Goal: Information Seeking & Learning: Find contact information

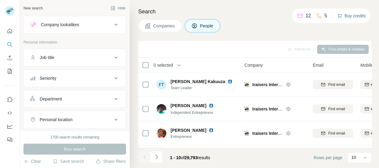
click at [348, 18] on button "Buy credits" at bounding box center [351, 16] width 28 height 9
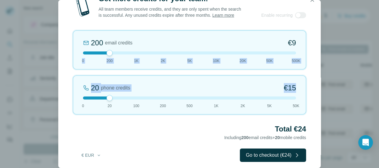
drag, startPoint x: 313, startPoint y: 63, endPoint x: 312, endPoint y: 73, distance: 10.4
click at [312, 74] on div "Get more credits for your team! All team members receive credits, and they are …" at bounding box center [189, 84] width 262 height 180
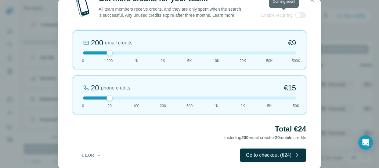
click at [277, 17] on span "Enable recurring" at bounding box center [276, 15] width 31 height 6
click at [298, 15] on div at bounding box center [300, 15] width 11 height 6
click at [313, 1] on icon "button" at bounding box center [311, -1] width 3 height 3
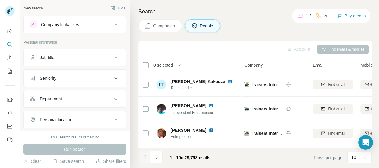
click at [162, 27] on span "Companies" at bounding box center [164, 26] width 22 height 6
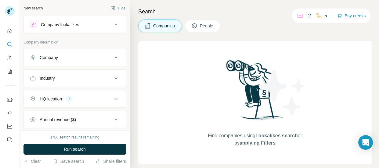
click at [112, 57] on icon at bounding box center [115, 57] width 7 height 7
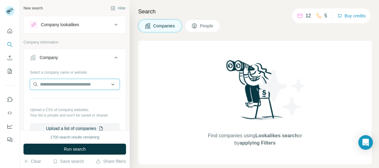
click at [91, 84] on input "text" at bounding box center [75, 84] width 90 height 11
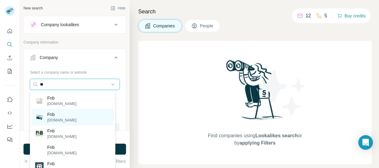
type input "*"
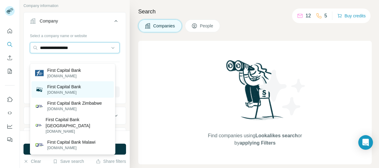
scroll to position [27, 0]
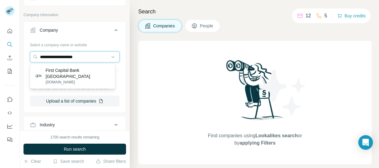
type input "**********"
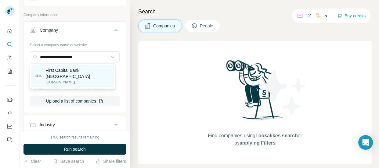
click at [59, 69] on p "First Capital Bank Zambia" at bounding box center [78, 73] width 65 height 12
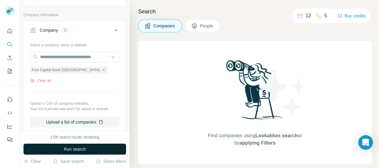
click at [104, 148] on button "Run search" at bounding box center [74, 149] width 102 height 11
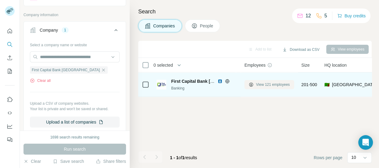
click at [258, 84] on span "View 121 employees" at bounding box center [273, 84] width 34 height 5
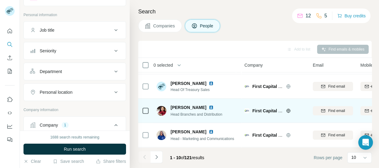
scroll to position [172, 0]
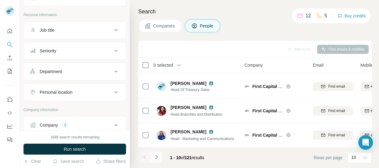
click at [156, 157] on icon "Navigate to next page" at bounding box center [156, 157] width 6 height 6
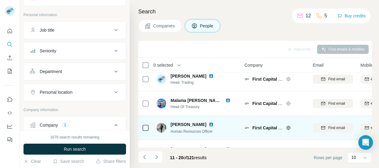
scroll to position [0, 0]
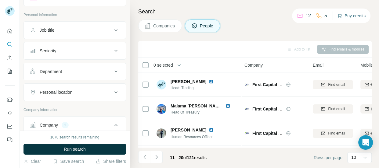
click at [344, 16] on button "Buy credits" at bounding box center [351, 16] width 28 height 9
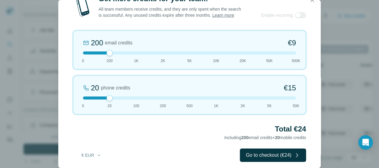
click at [135, 52] on div at bounding box center [189, 53] width 213 height 3
click at [311, 1] on icon "button" at bounding box center [311, -1] width 3 height 3
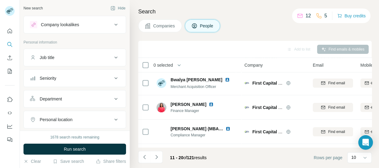
scroll to position [103, 0]
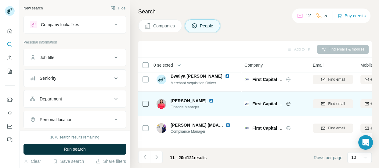
click at [230, 106] on div "Carol Nalungwe Finance Manager" at bounding box center [196, 103] width 81 height 17
click at [177, 104] on span "Carol Nalungwe" at bounding box center [188, 101] width 36 height 6
click at [231, 104] on div "Carol Nalungwe Finance Manager" at bounding box center [196, 103] width 81 height 17
click at [184, 106] on span "Finance Manager" at bounding box center [195, 107] width 50 height 5
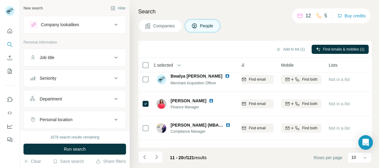
scroll to position [103, 80]
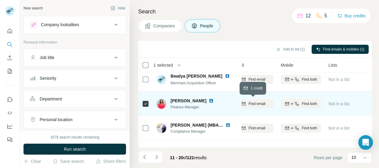
click at [260, 104] on span "Find email" at bounding box center [256, 103] width 17 height 5
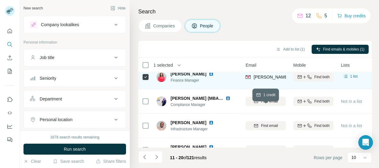
scroll to position [130, 67]
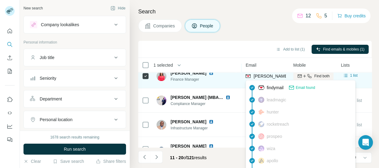
click at [273, 77] on span "carol.nalungwe@firstcapitalbank.co.zm" at bounding box center [306, 76] width 107 height 5
click at [230, 79] on div "Carol Nalungwe Finance Manager" at bounding box center [196, 76] width 81 height 17
click at [268, 77] on span "carol.nalungwe@firstcapitalbank.co.zm" at bounding box center [306, 76] width 107 height 5
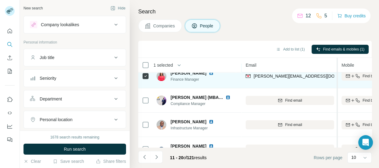
drag, startPoint x: 289, startPoint y: 75, endPoint x: 337, endPoint y: 74, distance: 48.2
click at [337, 74] on table "1 selected People Company Email Mobile Lists Personal location Seniority Depart…" at bounding box center [357, 56] width 572 height 258
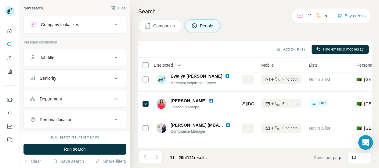
scroll to position [103, 146]
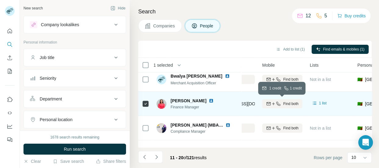
click at [291, 104] on span "Find both" at bounding box center [290, 103] width 15 height 5
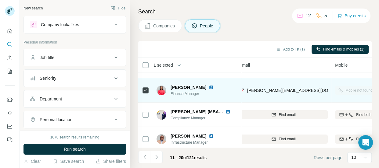
scroll to position [116, 73]
click at [94, 26] on div "Company lookalikes" at bounding box center [71, 24] width 82 height 7
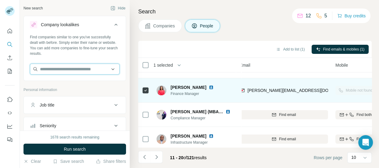
click at [76, 70] on input "text" at bounding box center [75, 69] width 90 height 11
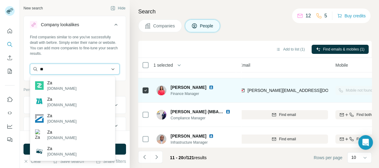
type input "*"
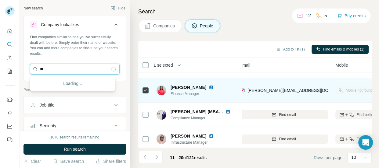
type input "*"
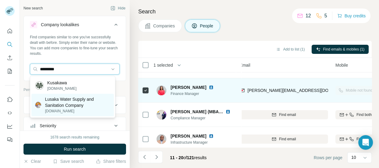
type input "*********"
click at [82, 102] on p "Lusaka Water Supply and Sanitation Company" at bounding box center [77, 102] width 65 height 12
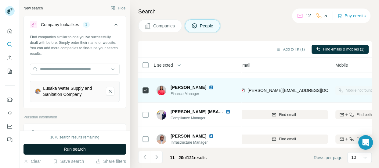
click at [83, 148] on span "Run search" at bounding box center [75, 149] width 22 height 6
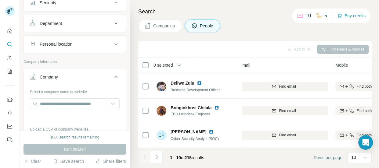
scroll to position [159, 0]
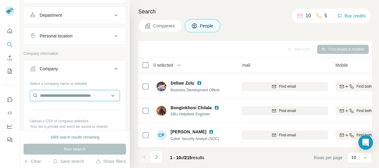
click at [55, 95] on input "text" at bounding box center [75, 95] width 90 height 11
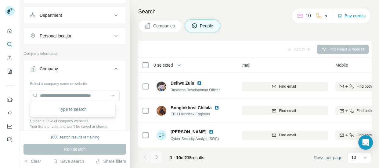
click at [159, 158] on button "Navigate to next page" at bounding box center [156, 157] width 12 height 12
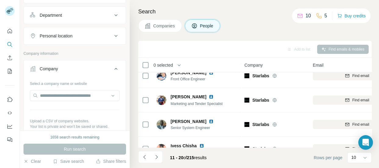
scroll to position [0, 0]
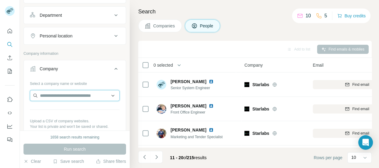
click at [63, 95] on input "text" at bounding box center [75, 95] width 90 height 11
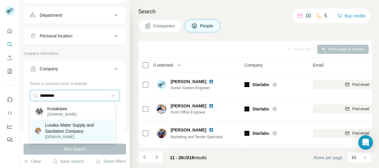
type input "*********"
click at [65, 132] on p "Lusaka Water Supply and Sanitation Company" at bounding box center [77, 128] width 65 height 12
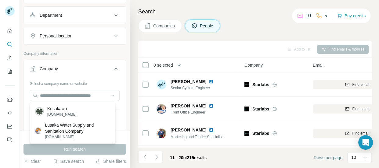
scroll to position [171, 0]
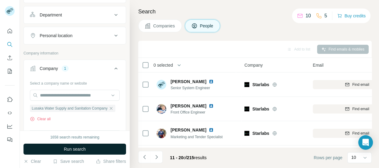
click at [60, 147] on button "Run search" at bounding box center [74, 149] width 102 height 11
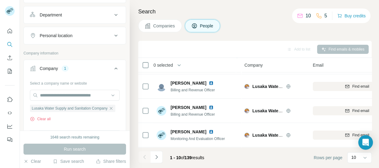
scroll to position [172, 0]
click at [152, 159] on button "Navigate to next page" at bounding box center [156, 157] width 12 height 12
click at [159, 155] on button "Navigate to next page" at bounding box center [156, 157] width 12 height 12
click at [155, 155] on icon "Navigate to next page" at bounding box center [156, 157] width 6 height 6
click at [155, 154] on icon "Navigate to next page" at bounding box center [156, 157] width 6 height 6
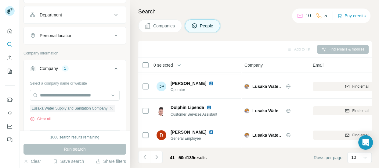
scroll to position [172, 201]
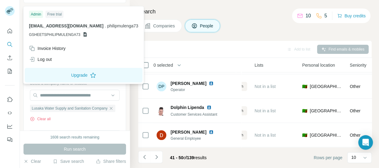
click at [52, 14] on div "Free trial" at bounding box center [54, 14] width 18 height 7
click at [57, 14] on div "Free trial" at bounding box center [54, 14] width 18 height 7
click at [9, 13] on icon at bounding box center [8, 11] width 5 height 3
click at [90, 75] on icon at bounding box center [93, 75] width 6 height 6
click at [95, 74] on button "Upgrade" at bounding box center [84, 75] width 118 height 15
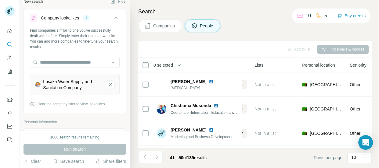
scroll to position [0, 0]
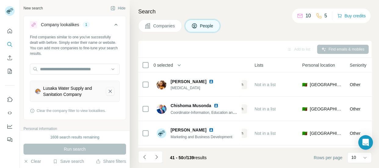
click at [107, 91] on icon "Lusaka Water Supply and Sanitation Company-remove-button" at bounding box center [109, 91] width 5 height 6
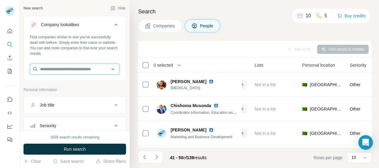
click at [87, 68] on input "text" at bounding box center [75, 69] width 90 height 11
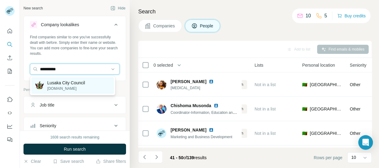
type input "**********"
click at [88, 84] on div "Lusaka City Council lcc.gov.zm" at bounding box center [72, 85] width 83 height 16
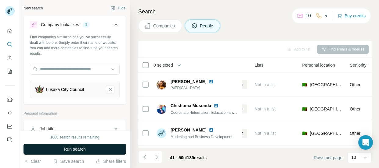
click at [79, 147] on span "Run search" at bounding box center [75, 149] width 22 height 6
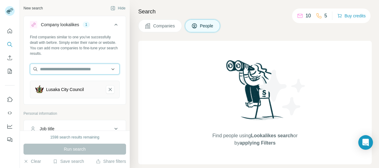
click at [82, 69] on input "text" at bounding box center [75, 69] width 90 height 11
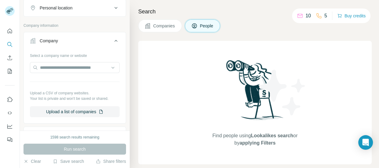
scroll to position [194, 0]
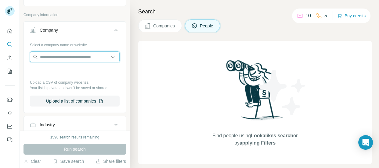
click at [66, 55] on input "text" at bounding box center [75, 57] width 90 height 11
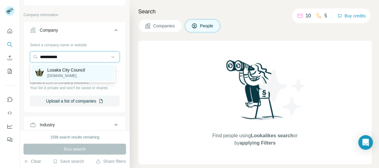
type input "**********"
click at [73, 71] on p "Lusaka City Council" at bounding box center [66, 70] width 38 height 6
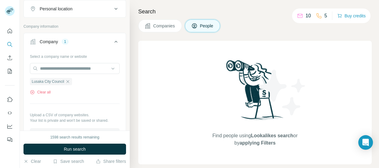
scroll to position [205, 0]
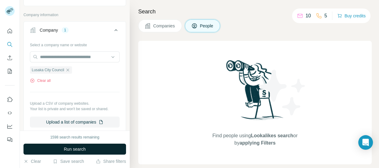
click at [73, 151] on span "Run search" at bounding box center [75, 149] width 22 height 6
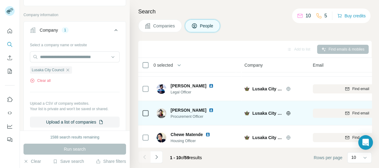
scroll to position [172, 0]
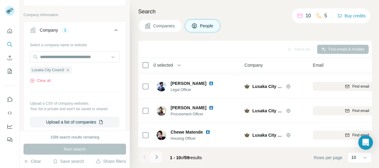
click at [157, 157] on icon "Navigate to next page" at bounding box center [156, 157] width 6 height 6
click at [157, 155] on icon "Navigate to next page" at bounding box center [156, 157] width 6 height 6
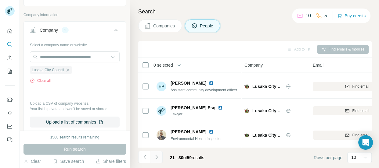
click at [157, 157] on icon "Navigate to next page" at bounding box center [156, 157] width 6 height 6
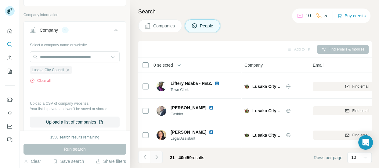
click at [157, 157] on icon "Navigate to next page" at bounding box center [156, 157] width 6 height 6
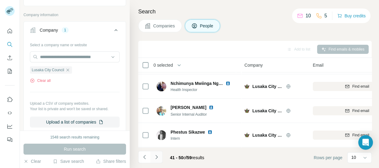
click at [156, 156] on icon "Navigate to next page" at bounding box center [156, 157] width 6 height 6
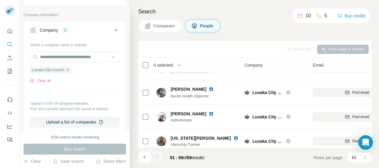
scroll to position [147, 0]
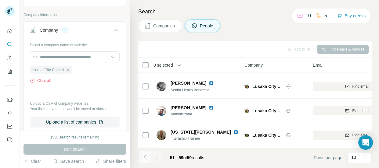
click at [141, 158] on icon "Navigate to previous page" at bounding box center [144, 157] width 6 height 6
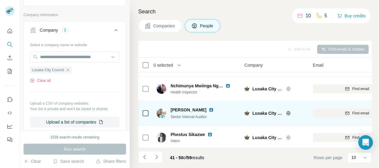
scroll to position [172, 0]
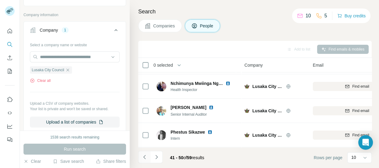
click at [143, 157] on icon "Navigate to previous page" at bounding box center [144, 157] width 2 height 4
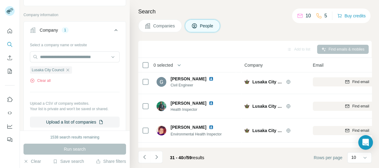
scroll to position [0, 0]
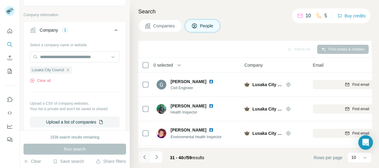
click at [146, 154] on icon "Navigate to previous page" at bounding box center [144, 157] width 6 height 6
click at [145, 156] on icon "Navigate to previous page" at bounding box center [144, 157] width 6 height 6
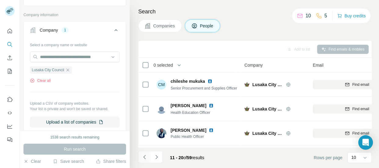
click at [145, 156] on icon "Navigate to previous page" at bounding box center [144, 157] width 6 height 6
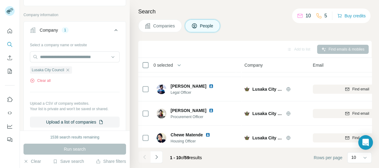
scroll to position [172, 0]
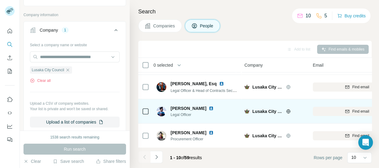
drag, startPoint x: 282, startPoint y: 114, endPoint x: 299, endPoint y: 127, distance: 21.2
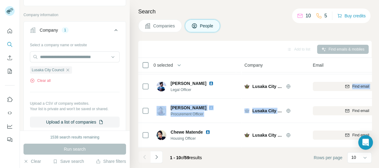
click at [195, 48] on div "Add to list Find emails & mobiles" at bounding box center [254, 49] width 227 height 11
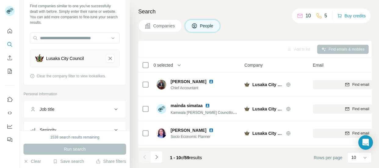
scroll to position [0, 0]
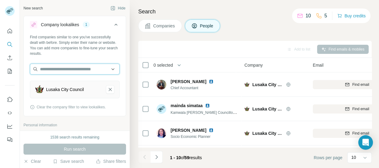
click at [70, 69] on input "text" at bounding box center [75, 69] width 90 height 11
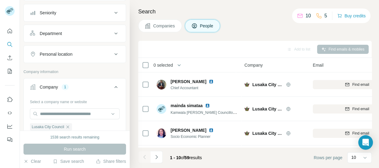
scroll to position [166, 0]
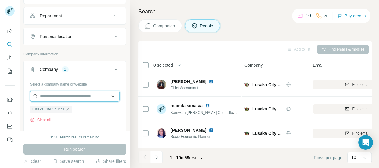
click at [85, 96] on input "text" at bounding box center [75, 96] width 90 height 11
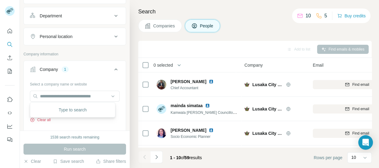
click at [42, 120] on button "Clear all" at bounding box center [40, 119] width 21 height 5
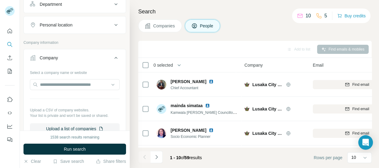
scroll to position [155, 0]
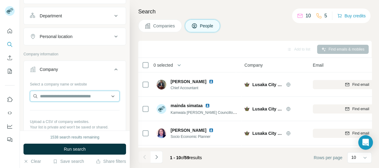
click at [55, 96] on input "text" at bounding box center [75, 96] width 90 height 11
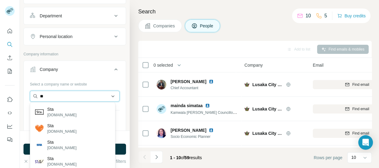
type input "*"
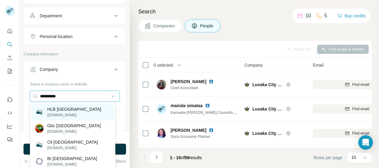
type input "**********"
click at [79, 113] on div "HLB Zambia hlb-zambia.com" at bounding box center [72, 112] width 83 height 16
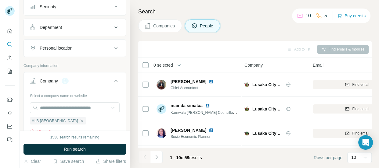
scroll to position [166, 0]
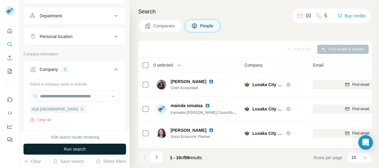
click at [79, 150] on span "Run search" at bounding box center [75, 149] width 22 height 6
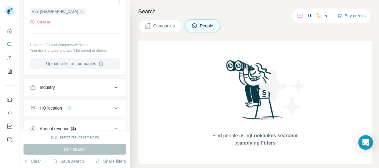
scroll to position [238, 0]
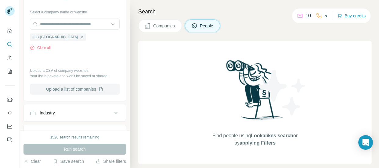
click at [73, 88] on button "Upload a list of companies" at bounding box center [75, 89] width 90 height 11
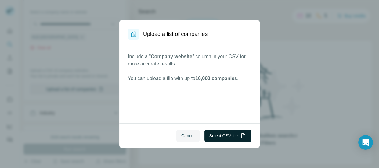
click at [217, 133] on button "Select CSV file" at bounding box center [227, 136] width 47 height 12
click at [222, 136] on button "Select CSV file" at bounding box center [227, 136] width 47 height 12
click at [188, 132] on button "Cancel" at bounding box center [187, 136] width 23 height 12
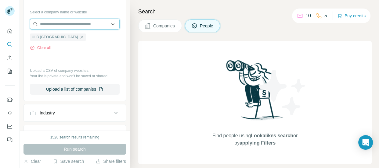
click at [89, 23] on input "text" at bounding box center [75, 24] width 90 height 11
click at [69, 48] on div "Clear all" at bounding box center [75, 47] width 90 height 5
click at [38, 48] on button "Clear all" at bounding box center [40, 47] width 21 height 5
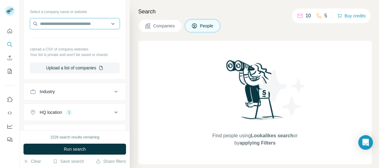
click at [53, 23] on input "text" at bounding box center [75, 23] width 90 height 11
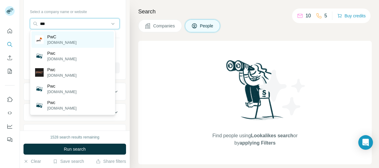
type input "***"
click at [55, 40] on p "pwc.com" at bounding box center [61, 42] width 29 height 5
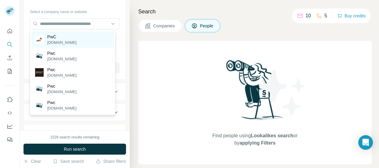
scroll to position [239, 0]
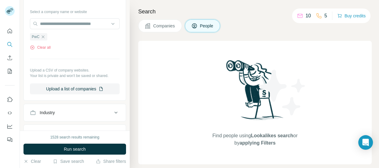
click at [57, 149] on button "Run search" at bounding box center [74, 149] width 102 height 11
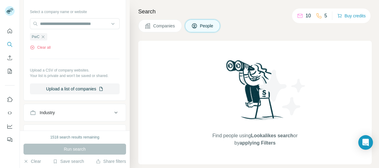
click at [162, 21] on button "Companies" at bounding box center [160, 26] width 44 height 13
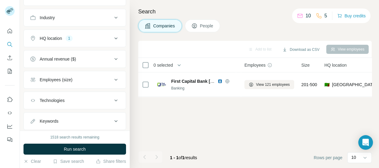
scroll to position [144, 0]
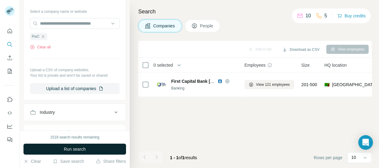
click at [98, 150] on button "Run search" at bounding box center [74, 149] width 102 height 11
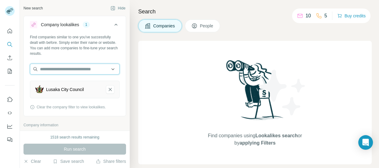
click at [90, 71] on input "text" at bounding box center [75, 69] width 90 height 11
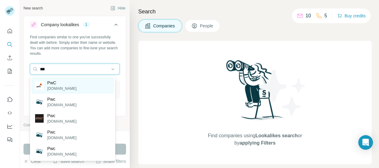
type input "***"
click at [82, 85] on div "PwC pwc.com" at bounding box center [72, 85] width 83 height 16
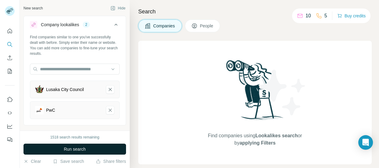
click at [78, 150] on span "Run search" at bounding box center [75, 149] width 22 height 6
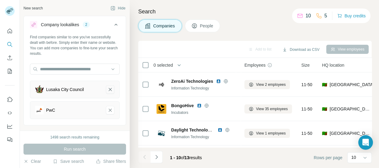
click at [106, 90] on button "Lusaka City Council-remove-button" at bounding box center [110, 89] width 9 height 9
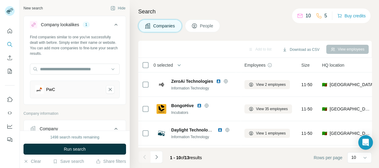
click at [75, 148] on span "Run search" at bounding box center [75, 149] width 22 height 6
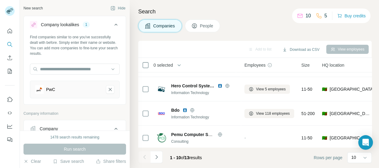
scroll to position [172, 0]
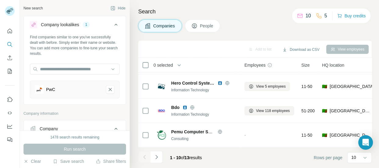
click at [156, 159] on icon "Navigate to next page" at bounding box center [156, 157] width 6 height 6
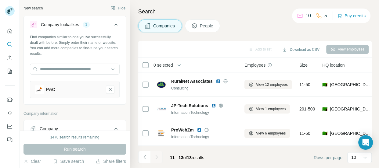
scroll to position [1, 0]
click at [156, 159] on div at bounding box center [156, 157] width 12 height 12
click at [145, 156] on icon "Navigate to previous page" at bounding box center [144, 157] width 6 height 6
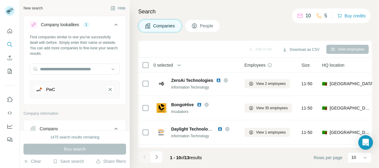
scroll to position [172, 0]
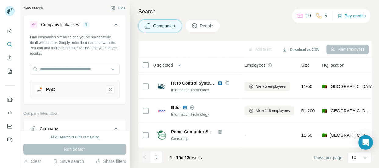
click at [144, 156] on div at bounding box center [144, 157] width 12 height 12
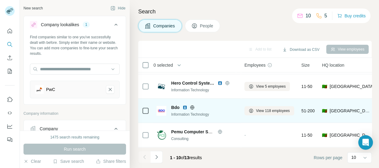
click at [161, 108] on img at bounding box center [161, 111] width 10 height 10
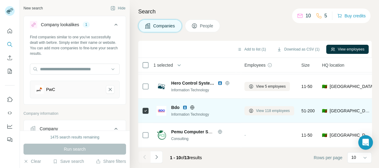
click at [258, 108] on span "View 118 employees" at bounding box center [273, 110] width 34 height 5
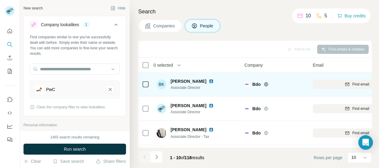
scroll to position [111, 0]
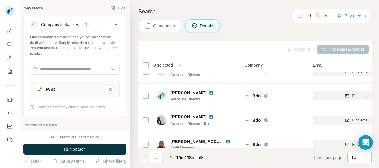
click at [365, 156] on icon at bounding box center [365, 158] width 6 height 6
click at [355, 110] on p "60" at bounding box center [354, 111] width 5 height 6
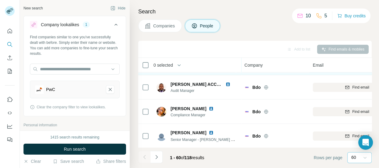
scroll to position [194, 0]
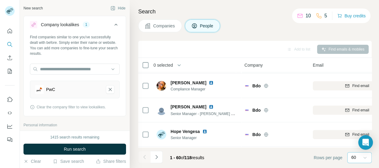
click at [364, 159] on icon at bounding box center [365, 158] width 6 height 6
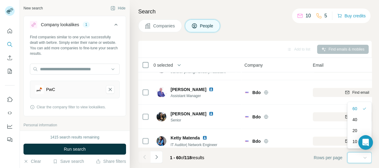
scroll to position [1391, 0]
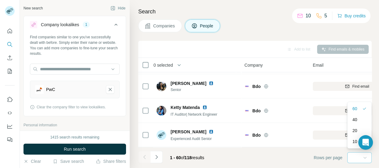
drag, startPoint x: 353, startPoint y: 110, endPoint x: 321, endPoint y: 149, distance: 50.5
click at [352, 110] on p "60" at bounding box center [354, 109] width 5 height 6
click at [158, 158] on icon "Navigate to next page" at bounding box center [156, 157] width 6 height 6
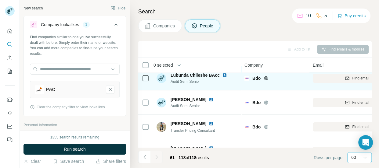
scroll to position [0, 0]
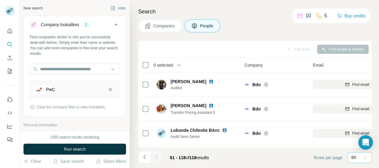
click at [143, 154] on button "Navigate to previous page" at bounding box center [144, 157] width 12 height 12
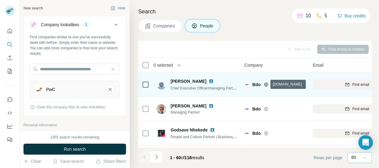
click at [265, 85] on icon at bounding box center [265, 84] width 5 height 5
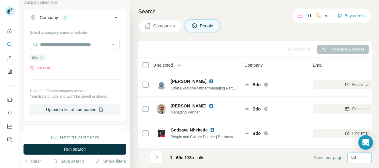
scroll to position [222, 0]
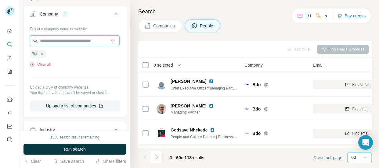
click at [65, 40] on input "text" at bounding box center [75, 40] width 90 height 11
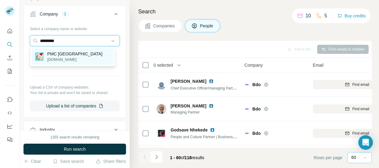
type input "*********"
click at [59, 58] on p "pmczambia.agency" at bounding box center [74, 59] width 55 height 5
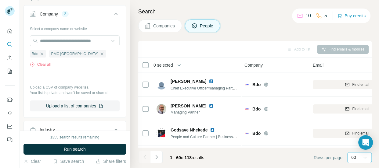
click at [71, 148] on span "Run search" at bounding box center [75, 149] width 22 height 6
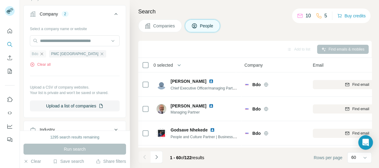
click at [42, 53] on icon "button" at bounding box center [42, 53] width 3 height 3
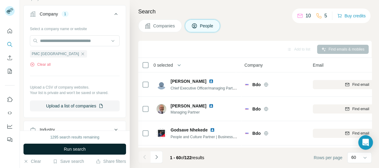
click at [74, 148] on span "Run search" at bounding box center [75, 149] width 22 height 6
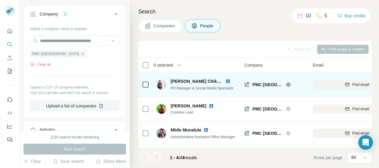
click at [286, 85] on icon at bounding box center [288, 84] width 5 height 5
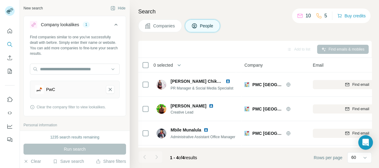
click at [62, 90] on div "PwC" at bounding box center [68, 89] width 66 height 9
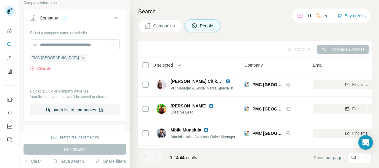
scroll to position [222, 0]
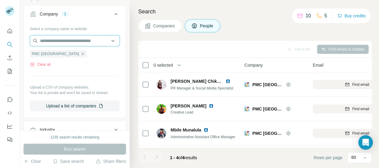
click at [53, 39] on input "text" at bounding box center [75, 40] width 90 height 11
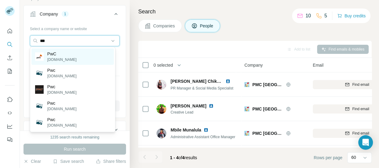
type input "***"
click at [59, 59] on p "pwc.com" at bounding box center [61, 59] width 29 height 5
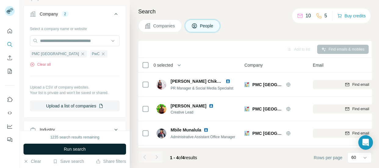
click at [74, 149] on span "Run search" at bounding box center [75, 149] width 22 height 6
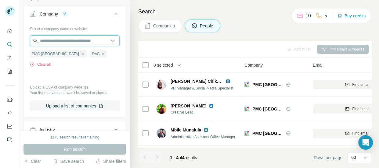
click at [70, 37] on input "text" at bounding box center [75, 40] width 90 height 11
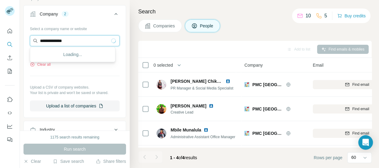
type input "**********"
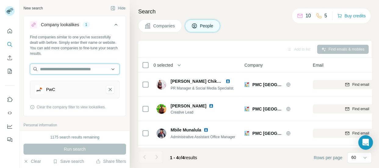
click at [78, 70] on input "text" at bounding box center [75, 69] width 90 height 11
type input "**********"
click at [98, 146] on div "Run search" at bounding box center [74, 149] width 102 height 11
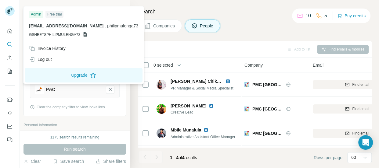
click at [9, 12] on rect at bounding box center [10, 11] width 10 height 10
click at [61, 14] on div "Free trial" at bounding box center [54, 14] width 18 height 7
click at [10, 31] on icon "Quick start" at bounding box center [10, 31] width 6 height 6
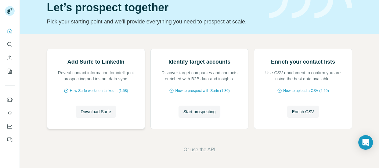
scroll to position [81, 0]
click at [85, 113] on span "Download Surfe" at bounding box center [95, 112] width 30 height 6
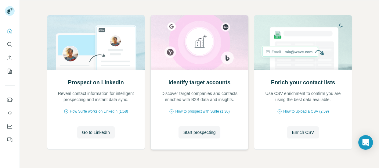
scroll to position [81, 0]
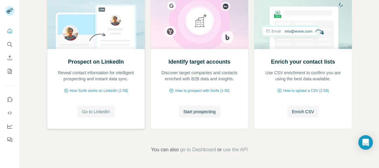
click at [97, 111] on span "Go to LinkedIn" at bounding box center [96, 112] width 28 height 6
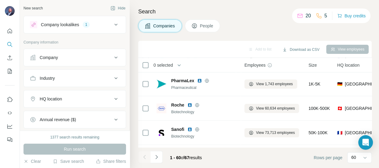
scroll to position [443, 0]
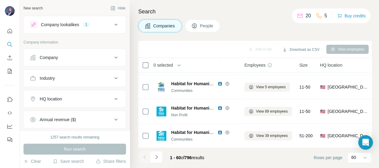
scroll to position [693, 0]
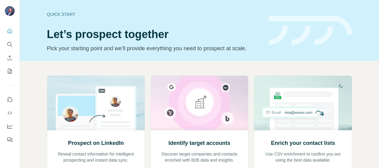
scroll to position [81, 0]
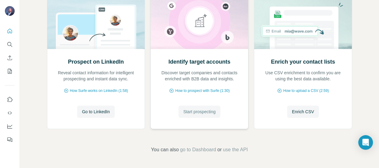
click at [203, 111] on span "Start prospecting" at bounding box center [199, 112] width 32 height 6
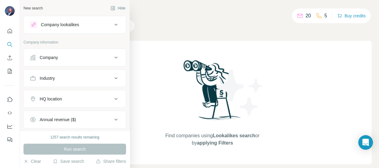
click at [112, 24] on icon at bounding box center [115, 24] width 7 height 7
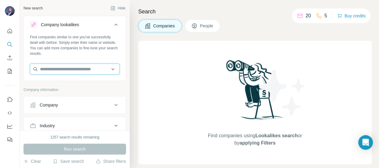
click at [92, 70] on input "text" at bounding box center [75, 69] width 90 height 11
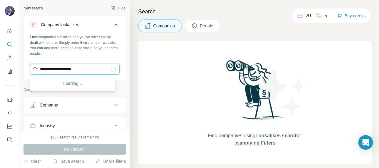
type input "**********"
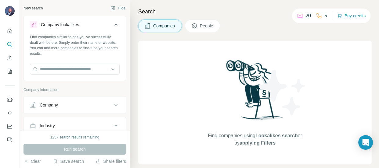
click at [80, 149] on div "Run search" at bounding box center [74, 149] width 102 height 11
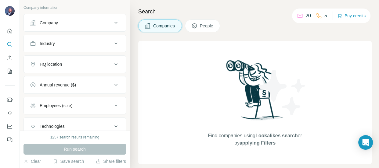
scroll to position [83, 0]
click at [114, 21] on icon at bounding box center [115, 22] width 3 height 2
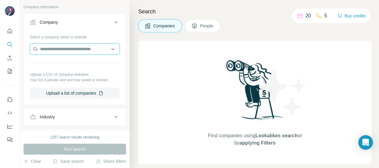
click at [80, 48] on input "text" at bounding box center [75, 49] width 90 height 11
type input "**********"
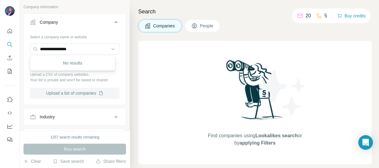
click at [80, 94] on button "Upload a list of companies" at bounding box center [75, 93] width 90 height 11
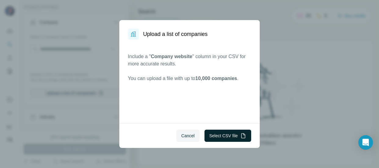
click at [235, 138] on button "Select CSV file" at bounding box center [227, 136] width 47 height 12
click at [185, 136] on span "Cancel" at bounding box center [187, 136] width 13 height 6
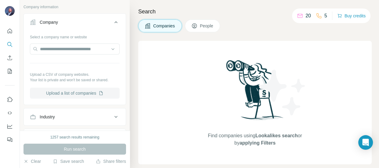
click at [87, 94] on button "Upload a list of companies" at bounding box center [75, 93] width 90 height 11
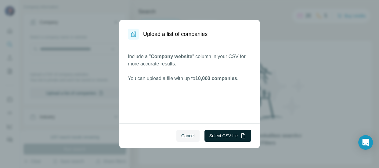
click at [219, 139] on button "Select CSV file" at bounding box center [227, 136] width 47 height 12
click at [188, 136] on span "Cancel" at bounding box center [187, 136] width 13 height 6
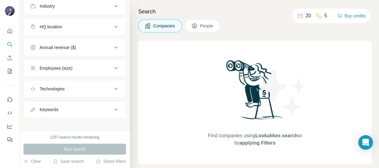
scroll to position [198, 0]
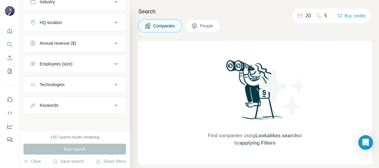
drag, startPoint x: 82, startPoint y: 105, endPoint x: 179, endPoint y: 0, distance: 142.8
click at [82, 30] on button "HQ location" at bounding box center [75, 22] width 102 height 15
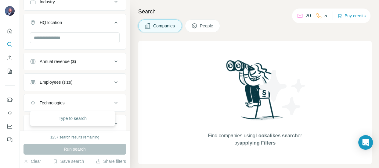
scroll to position [27, 0]
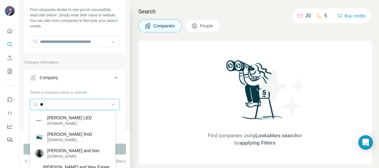
type input "*"
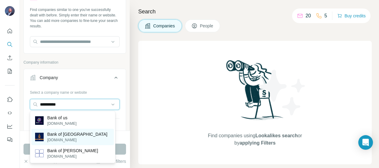
type input "**********"
click at [57, 135] on p "Bank of Zambia" at bounding box center [77, 134] width 60 height 6
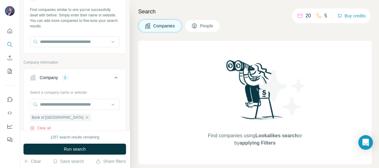
click at [81, 148] on span "Run search" at bounding box center [75, 149] width 22 height 6
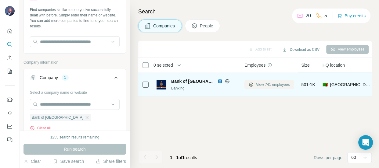
click at [262, 85] on span "View 741 employees" at bounding box center [273, 84] width 34 height 5
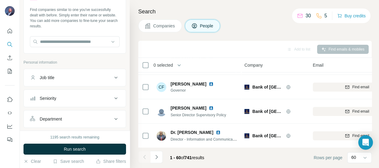
scroll to position [443, 0]
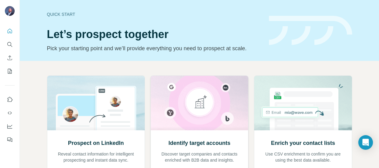
scroll to position [81, 0]
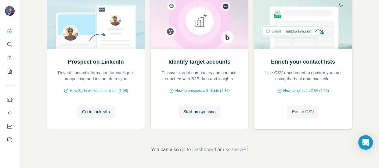
click at [299, 111] on span "Enrich CSV" at bounding box center [303, 112] width 22 height 6
click at [295, 90] on span "How to upload a CSV (2:59)" at bounding box center [305, 90] width 45 height 5
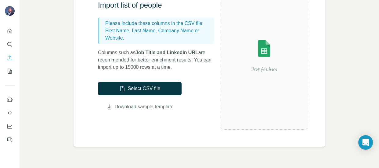
scroll to position [83, 0]
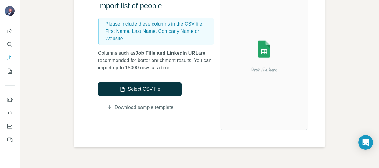
click at [152, 108] on link "Download sample template" at bounding box center [144, 107] width 59 height 7
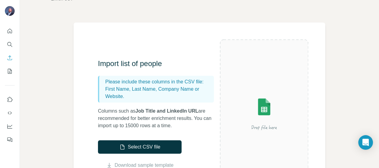
scroll to position [21, 0]
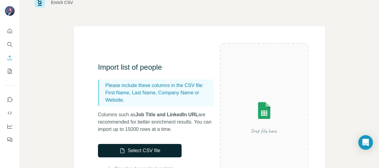
click at [157, 149] on button "Select CSV file" at bounding box center [140, 150] width 84 height 13
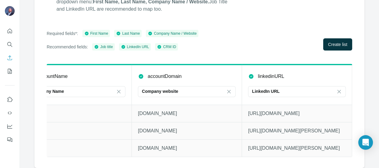
scroll to position [97, 0]
